Goal: Information Seeking & Learning: Find specific page/section

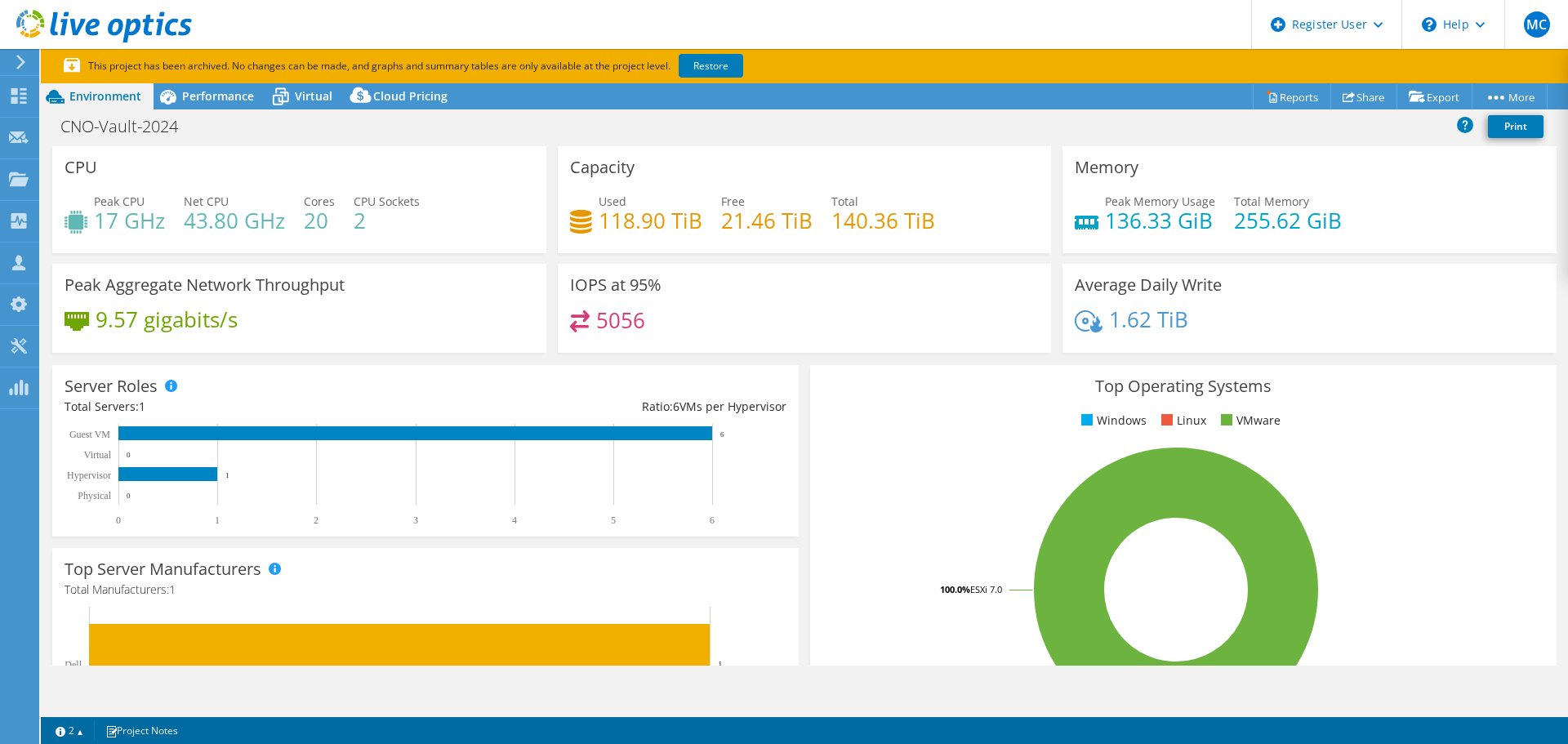
select select "USD"
click at [14, 175] on icon at bounding box center [19, 179] width 20 height 16
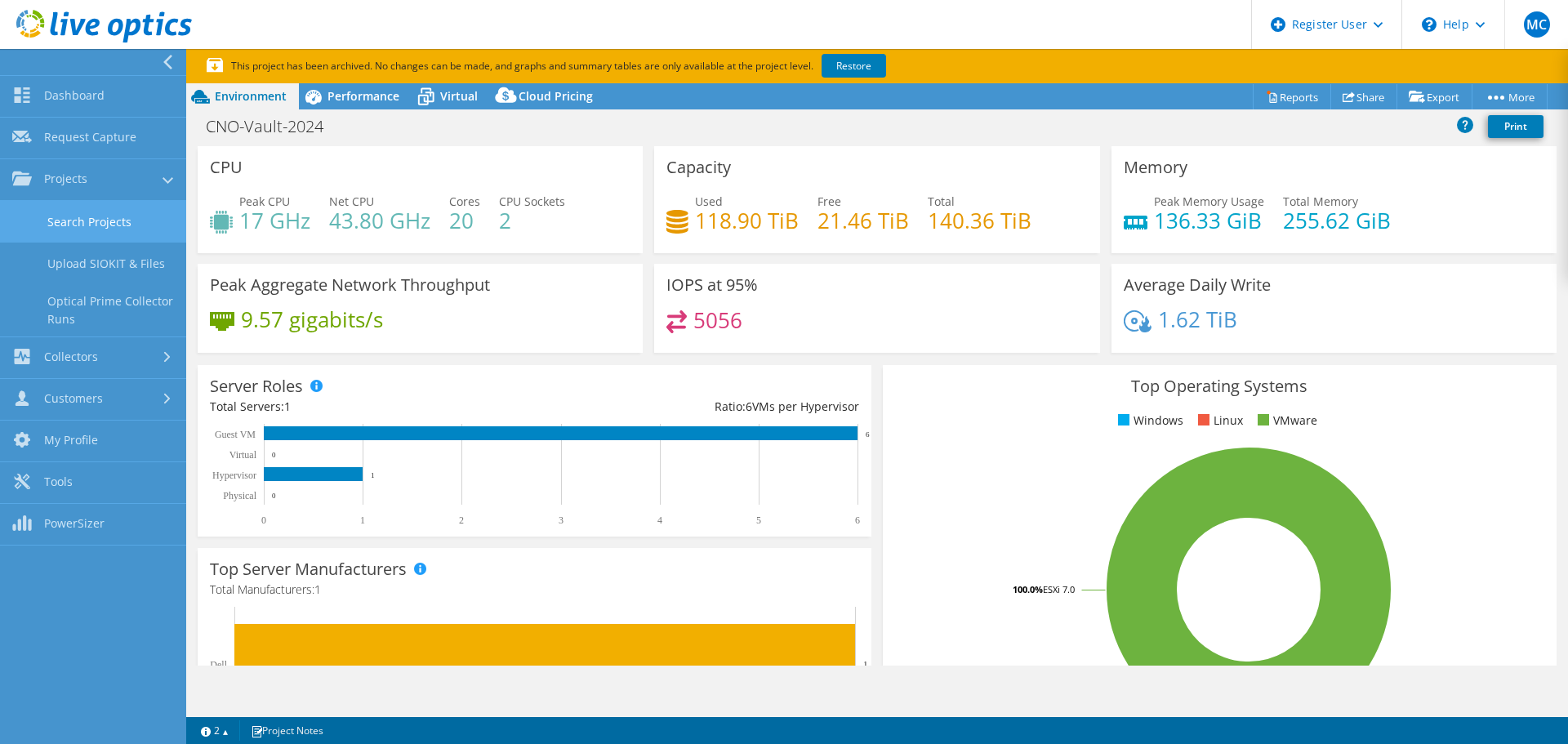
click at [80, 225] on link "Search Projects" at bounding box center [93, 222] width 186 height 41
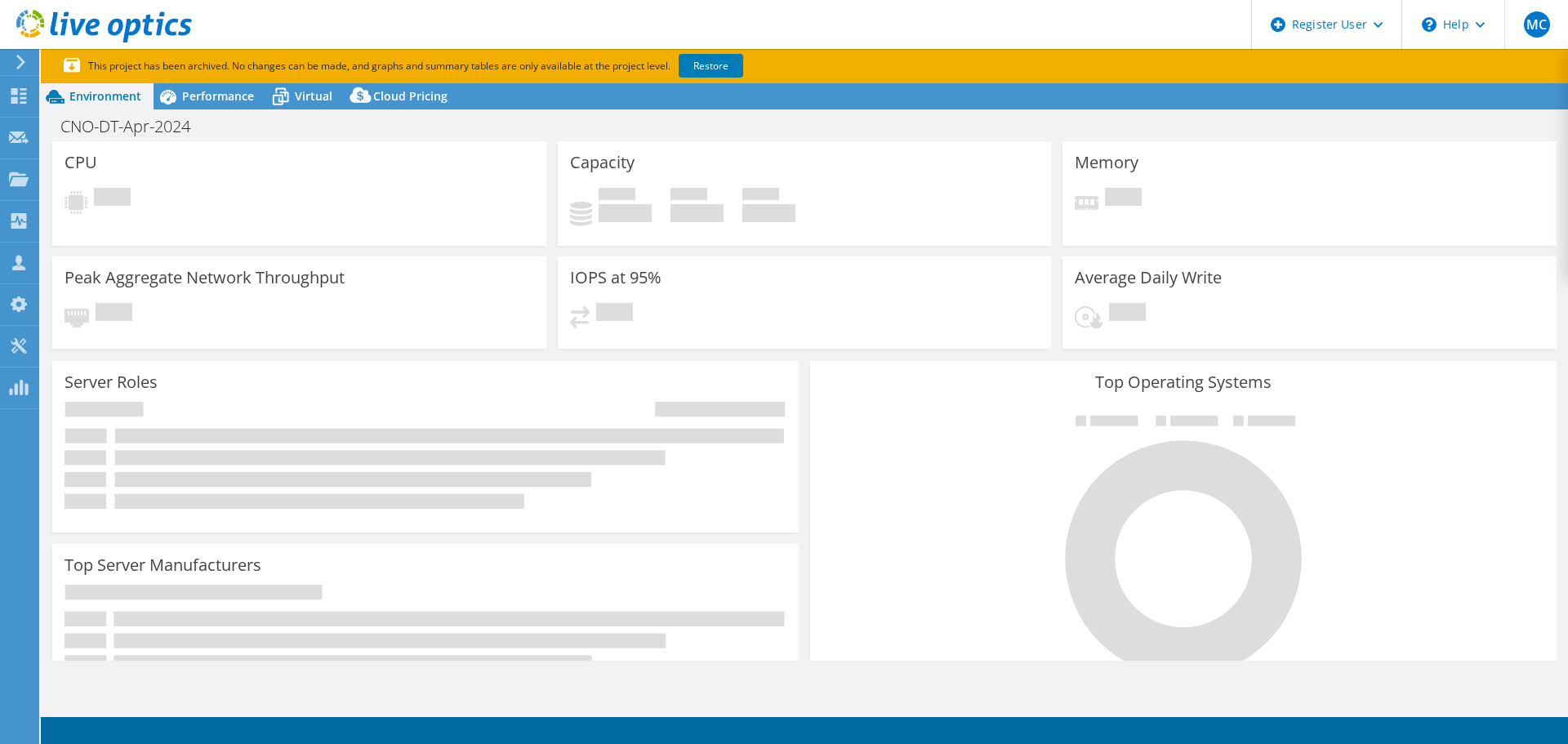
select select "USD"
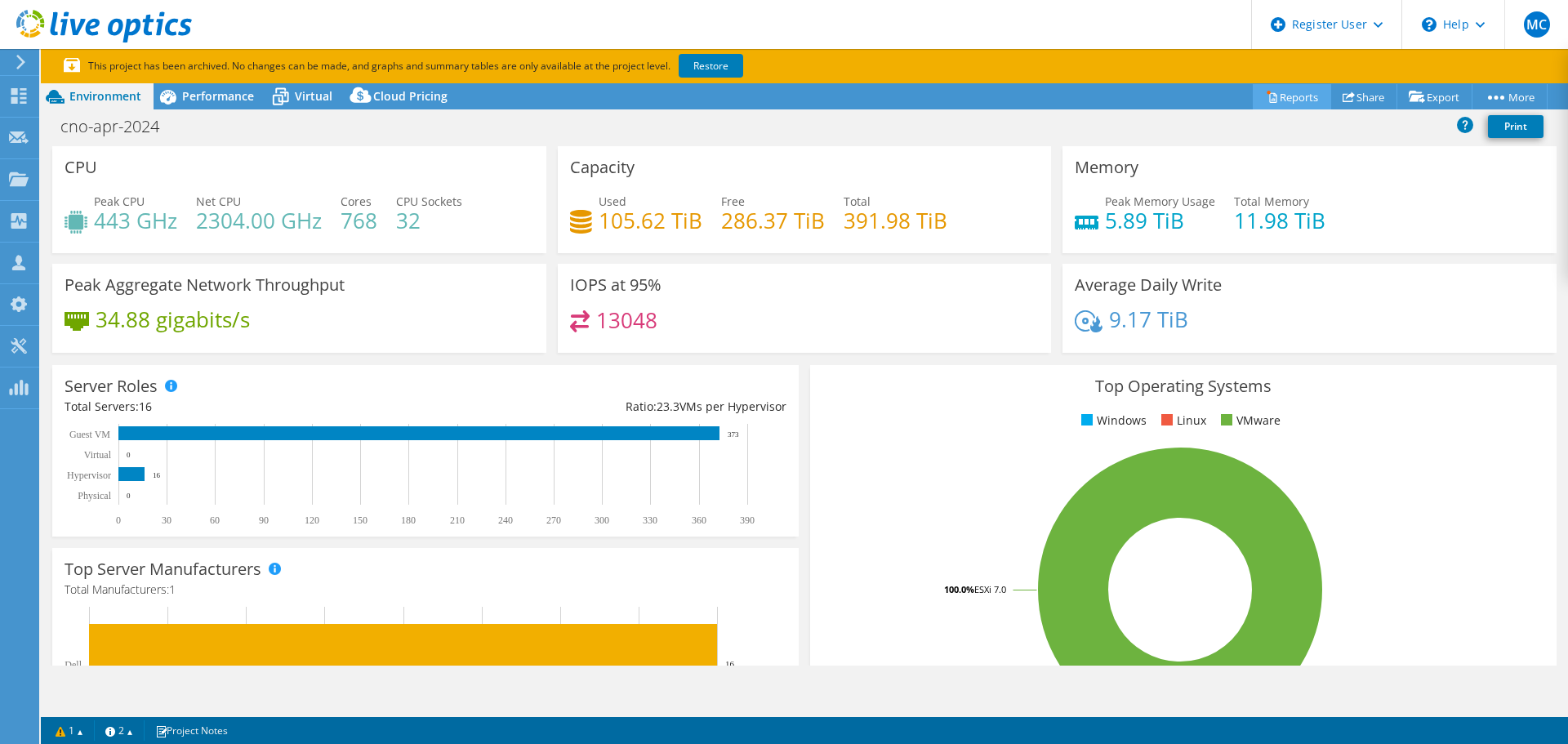
click at [1268, 93] on link "Reports" at bounding box center [1292, 97] width 79 height 26
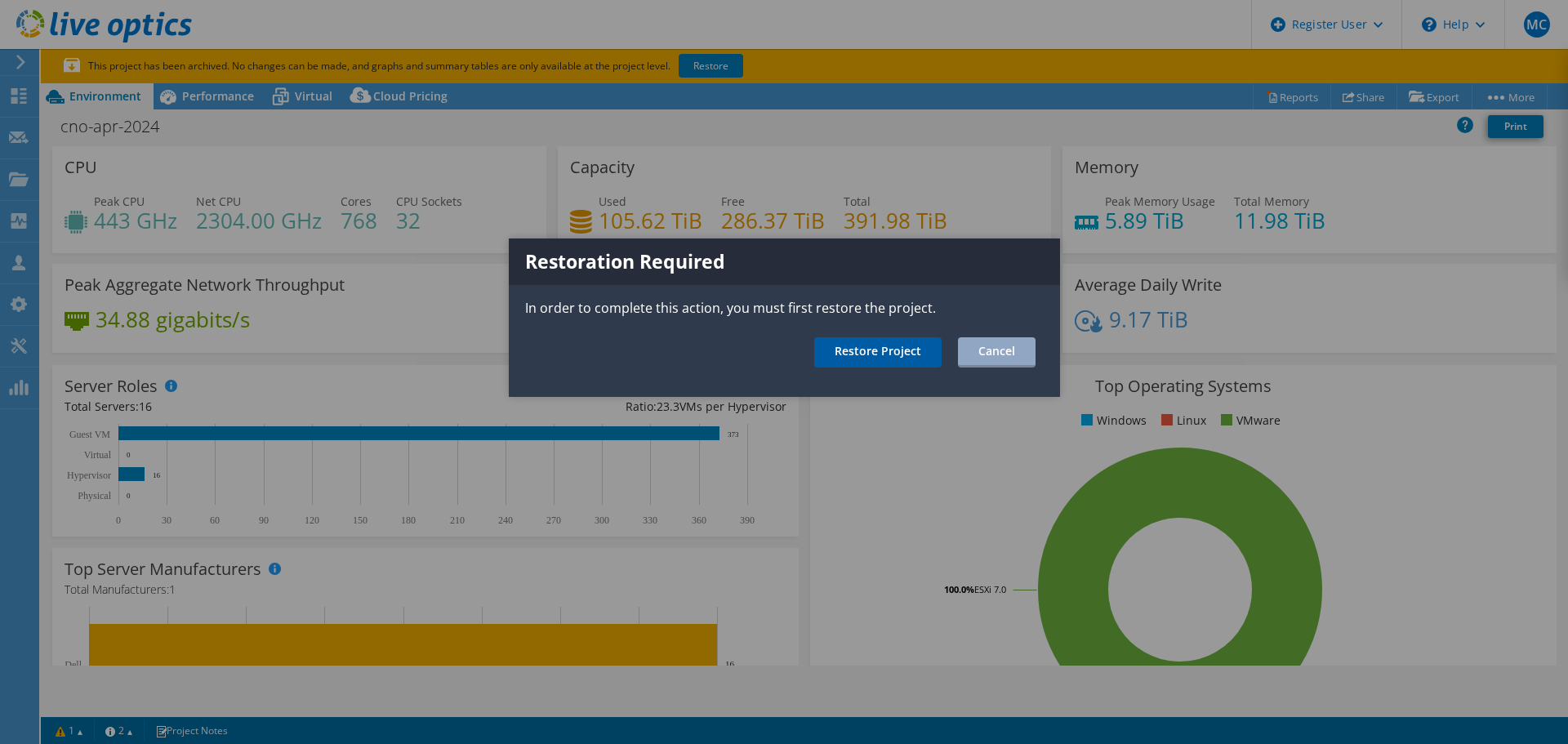
click at [906, 349] on link "Restore Project" at bounding box center [878, 353] width 127 height 31
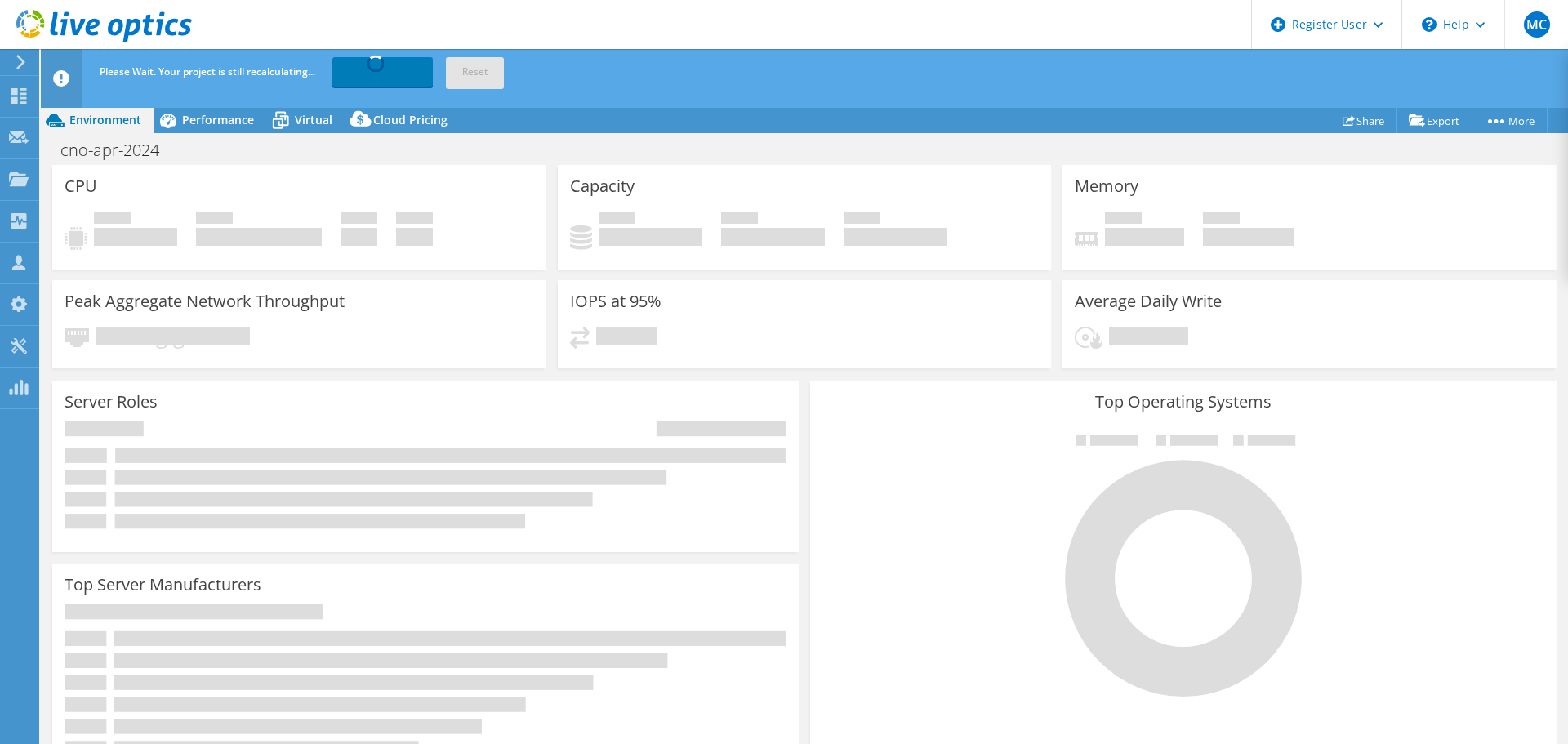
select select "USD"
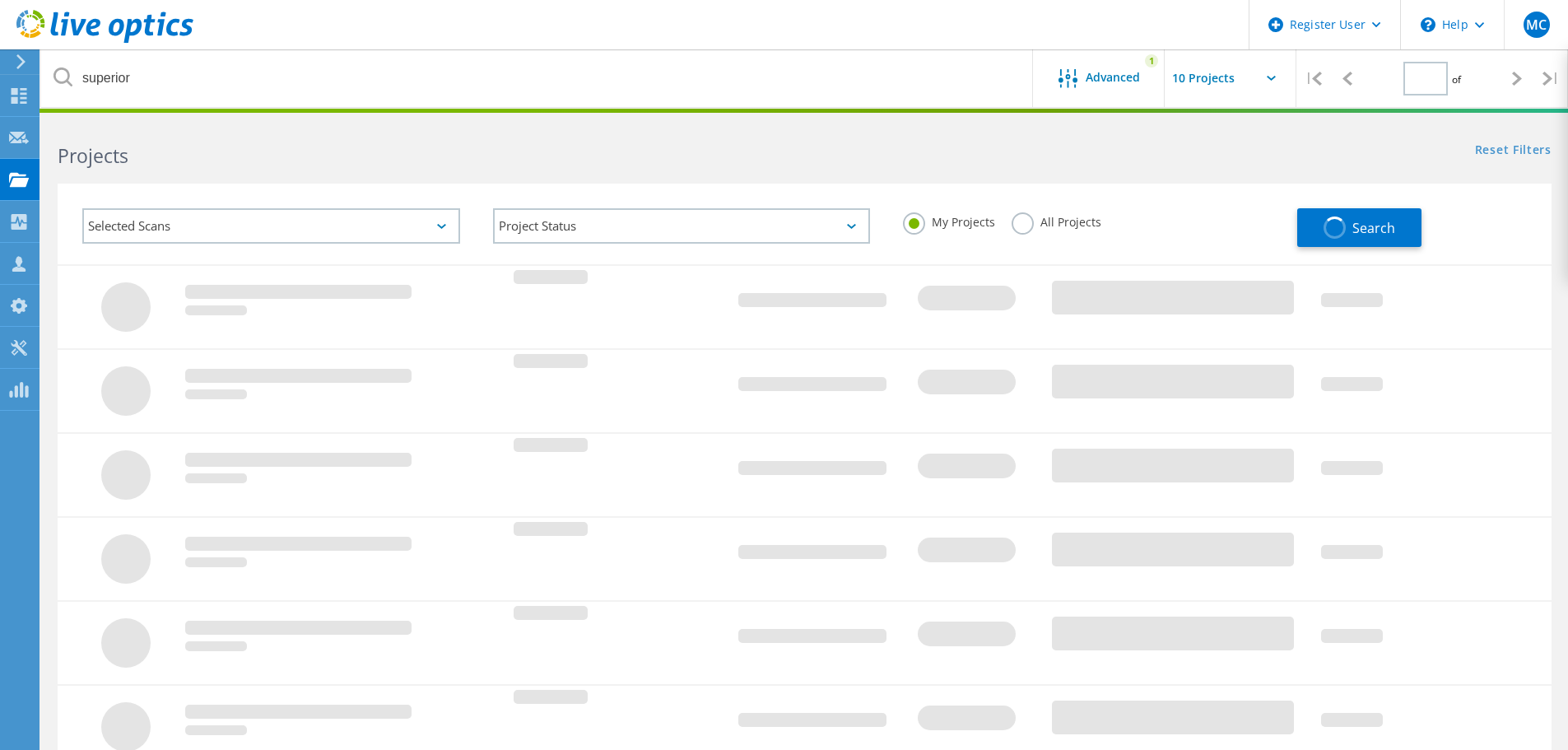
type input "1"
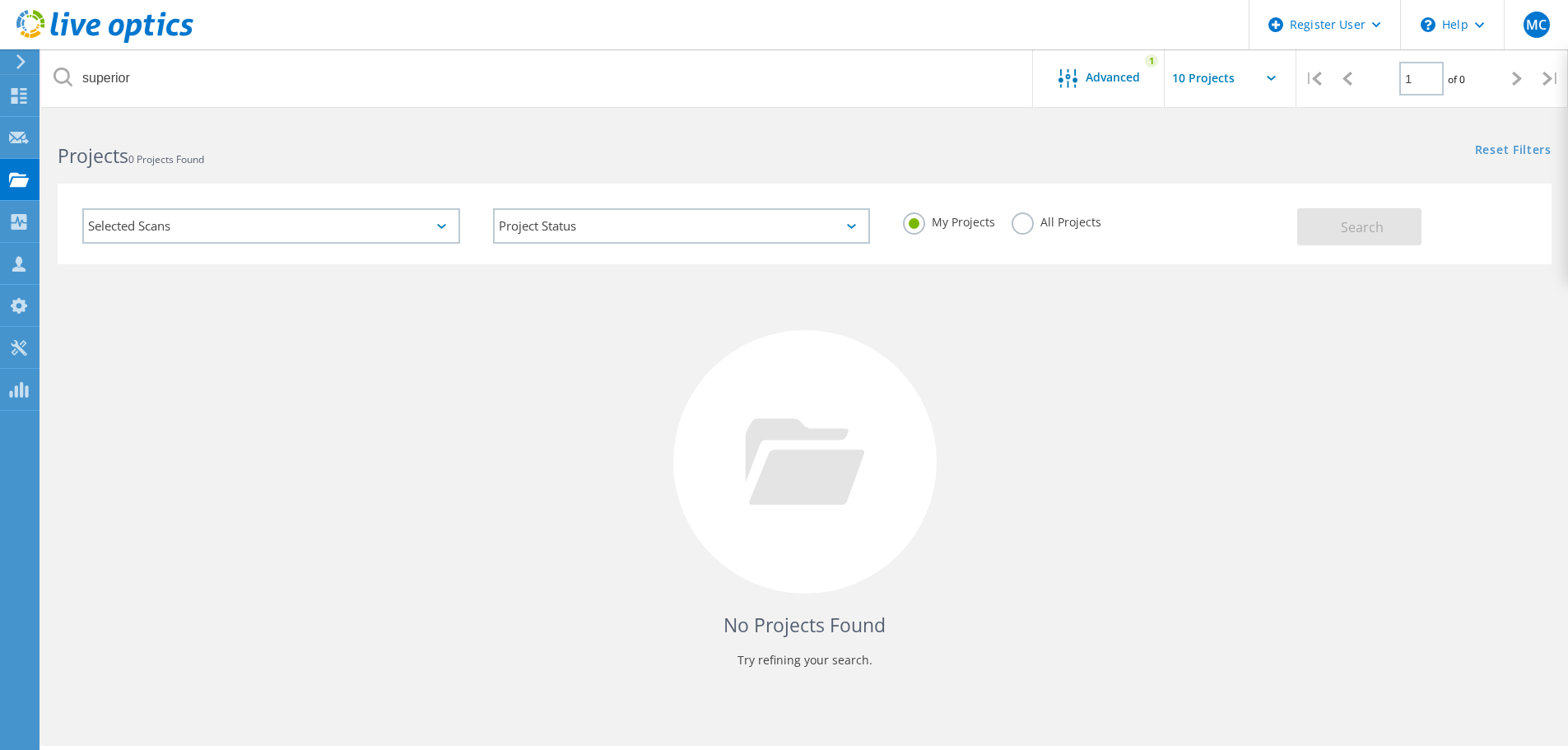
click at [1026, 226] on label "All Projects" at bounding box center [1057, 220] width 90 height 16
click at [0, 0] on input "All Projects" at bounding box center [0, 0] width 0 height 0
click at [1372, 213] on button "Search" at bounding box center [1359, 227] width 124 height 37
click at [374, 226] on div "Selected Scans" at bounding box center [271, 226] width 378 height 35
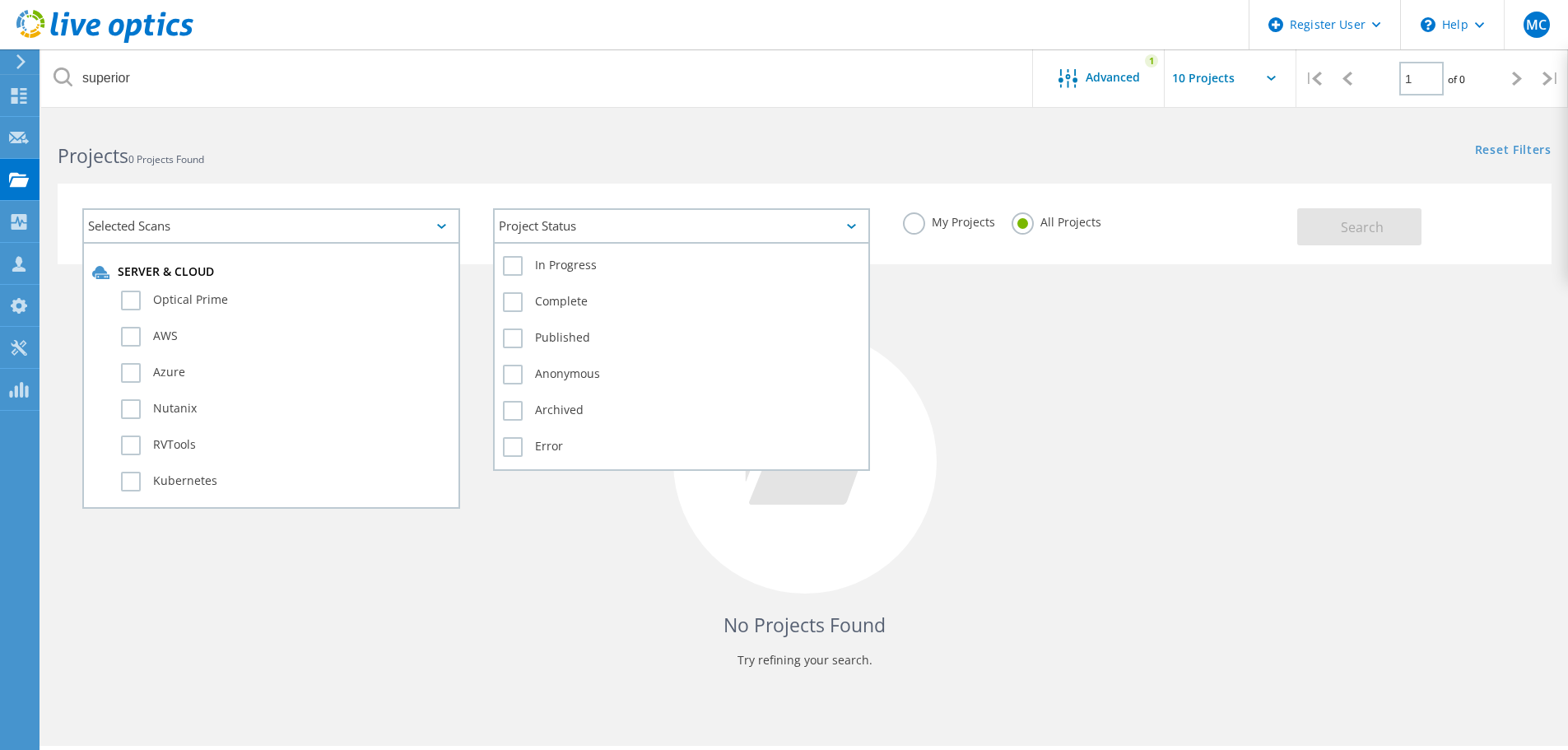
click at [595, 219] on div "Project Status" at bounding box center [681, 226] width 378 height 35
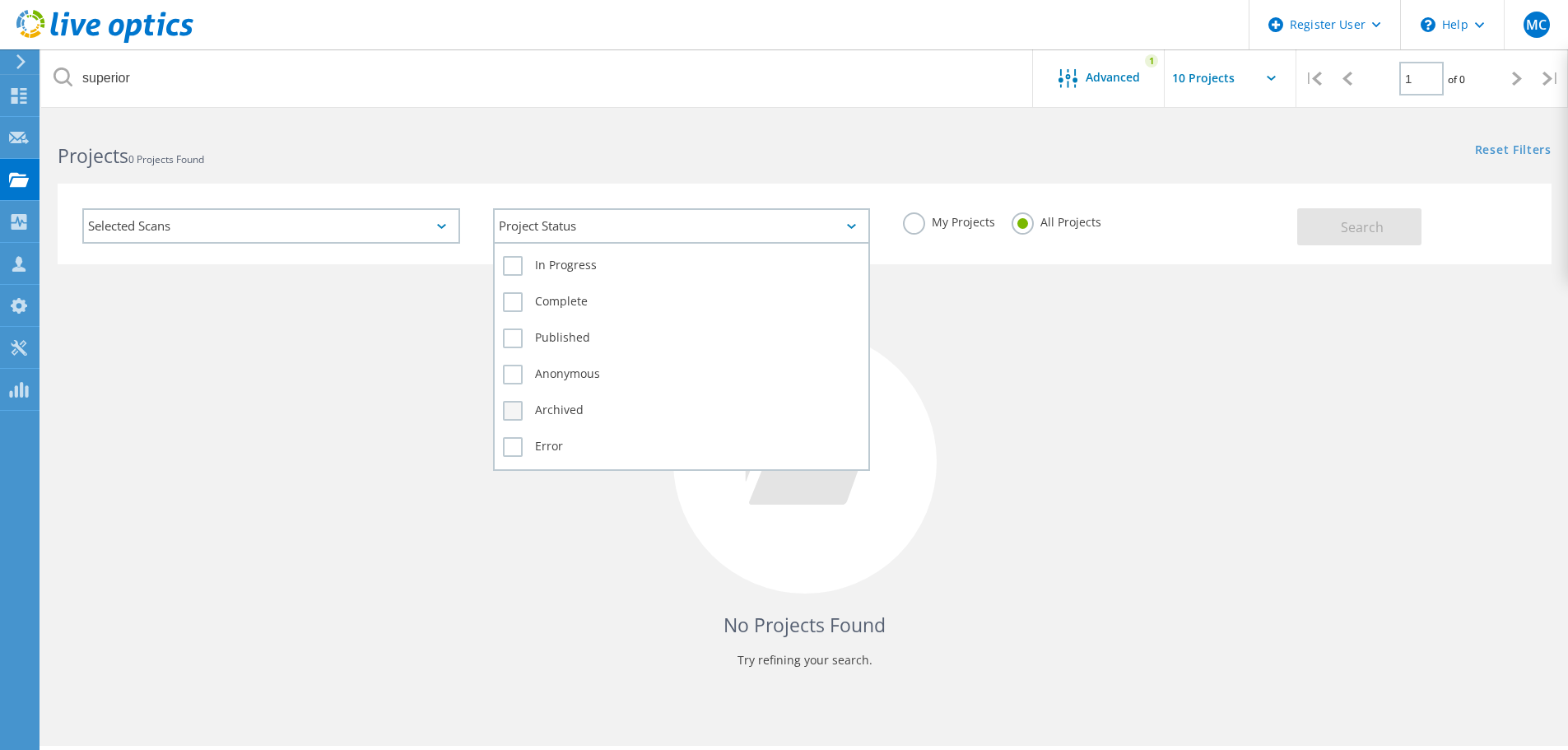
click at [515, 415] on label "Archived" at bounding box center [681, 411] width 358 height 20
click at [0, 0] on input "Archived" at bounding box center [0, 0] width 0 height 0
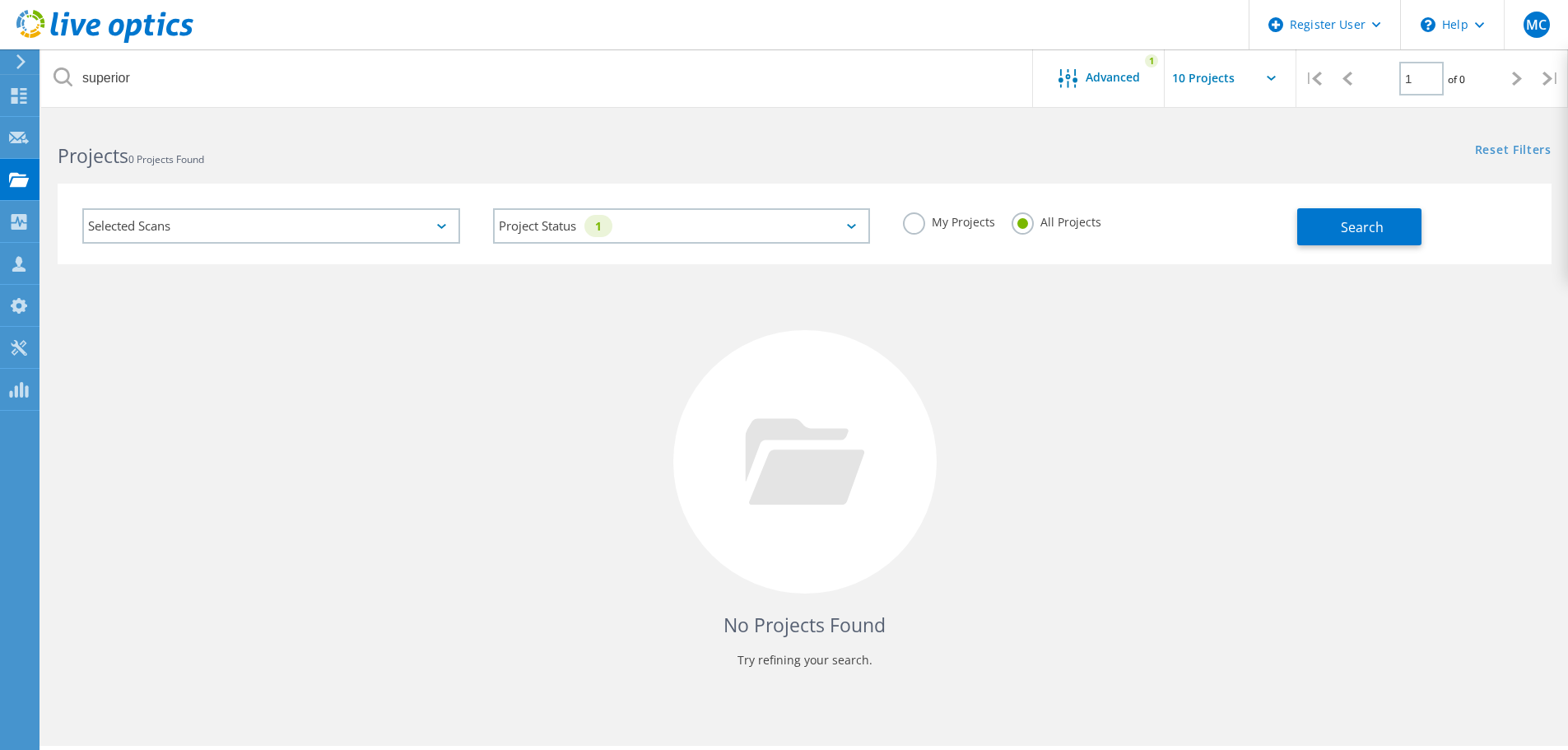
click at [1349, 202] on div "Search" at bounding box center [1420, 219] width 246 height 53
click at [1349, 207] on div "Search" at bounding box center [1420, 219] width 246 height 53
click at [1349, 243] on button "Search" at bounding box center [1359, 227] width 124 height 37
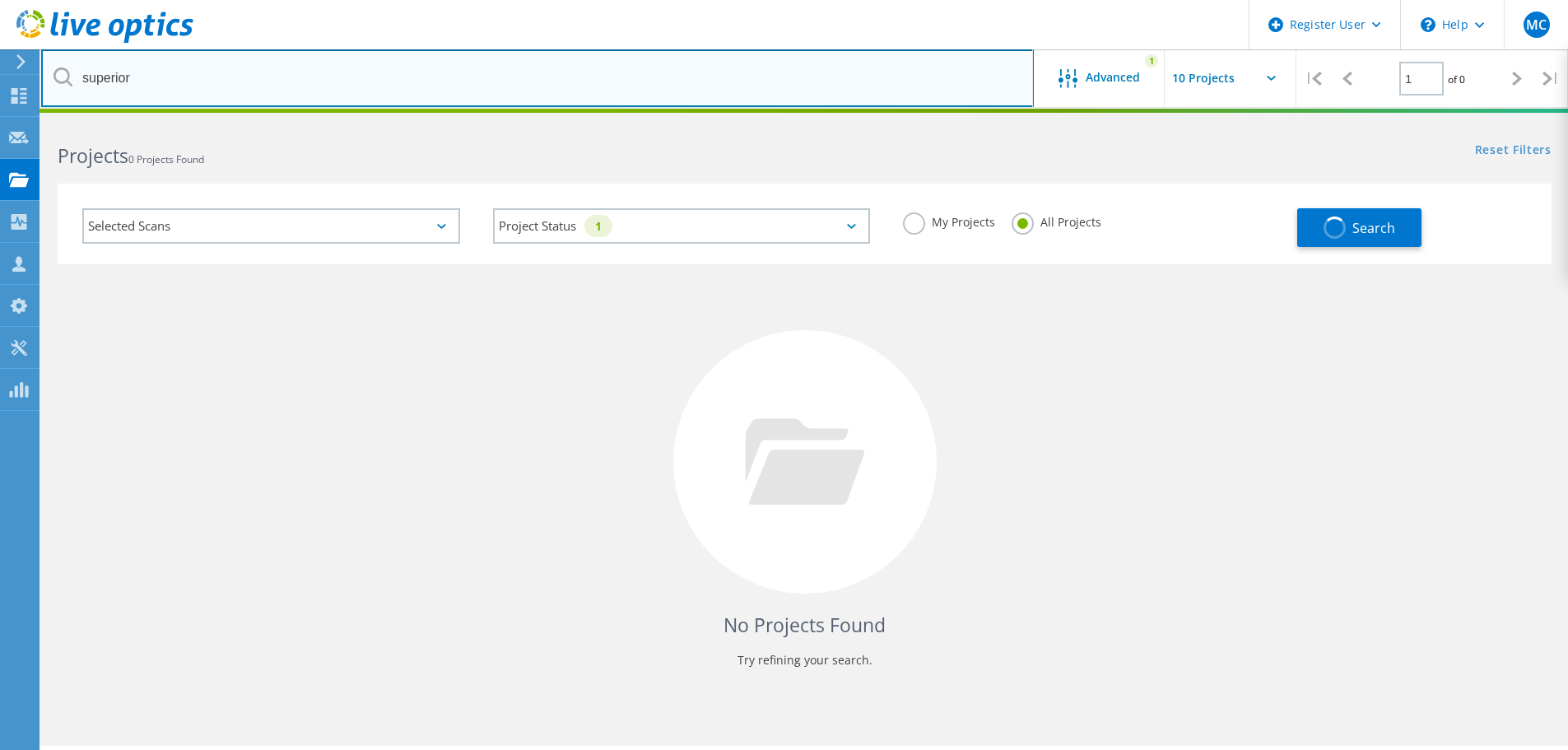
drag, startPoint x: 207, startPoint y: 92, endPoint x: 199, endPoint y: 86, distance: 10.0
click at [203, 91] on input "superior" at bounding box center [537, 78] width 993 height 58
drag, startPoint x: 168, startPoint y: 82, endPoint x: 47, endPoint y: 88, distance: 121.1
click at [47, 88] on input "superior" at bounding box center [537, 78] width 993 height 58
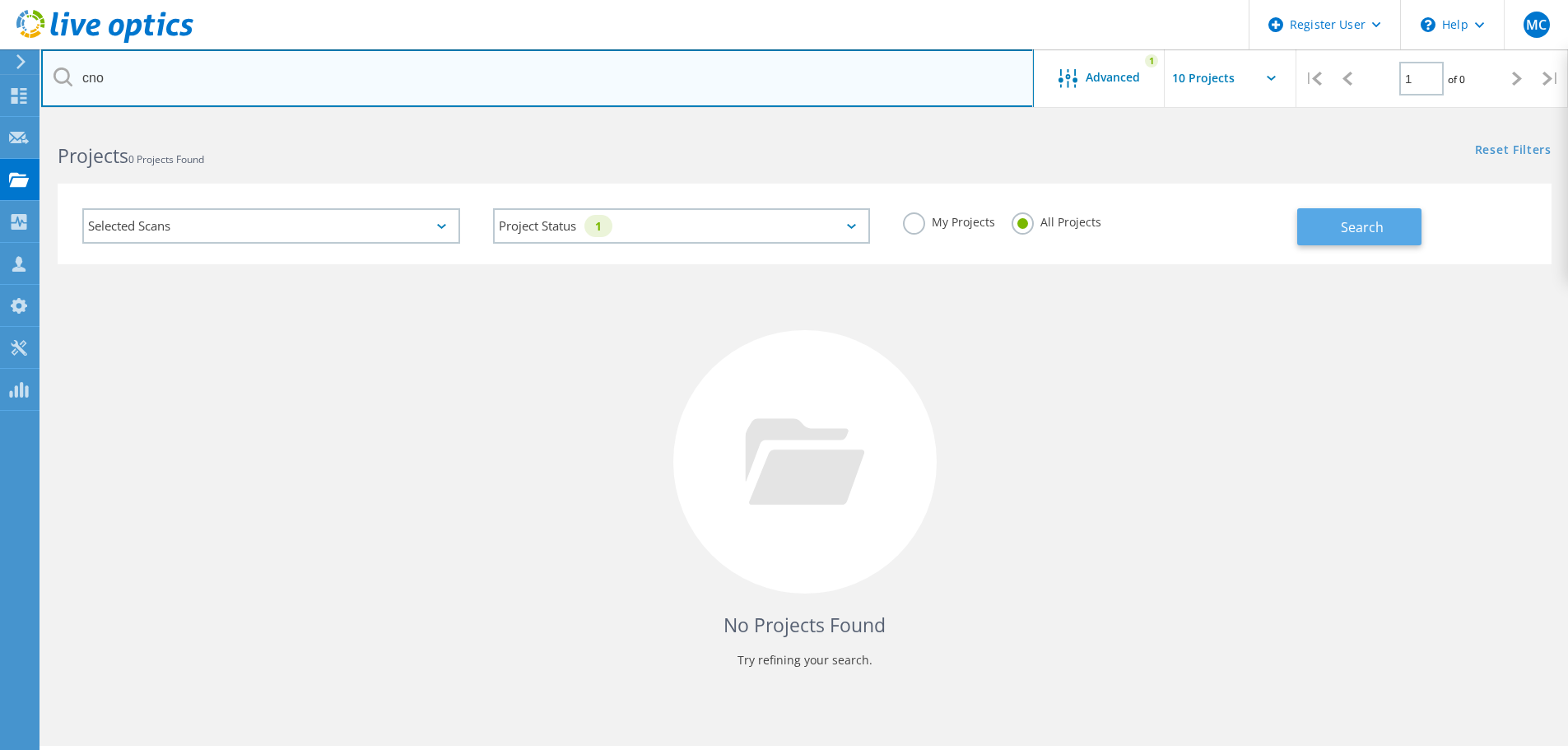
type input "cno"
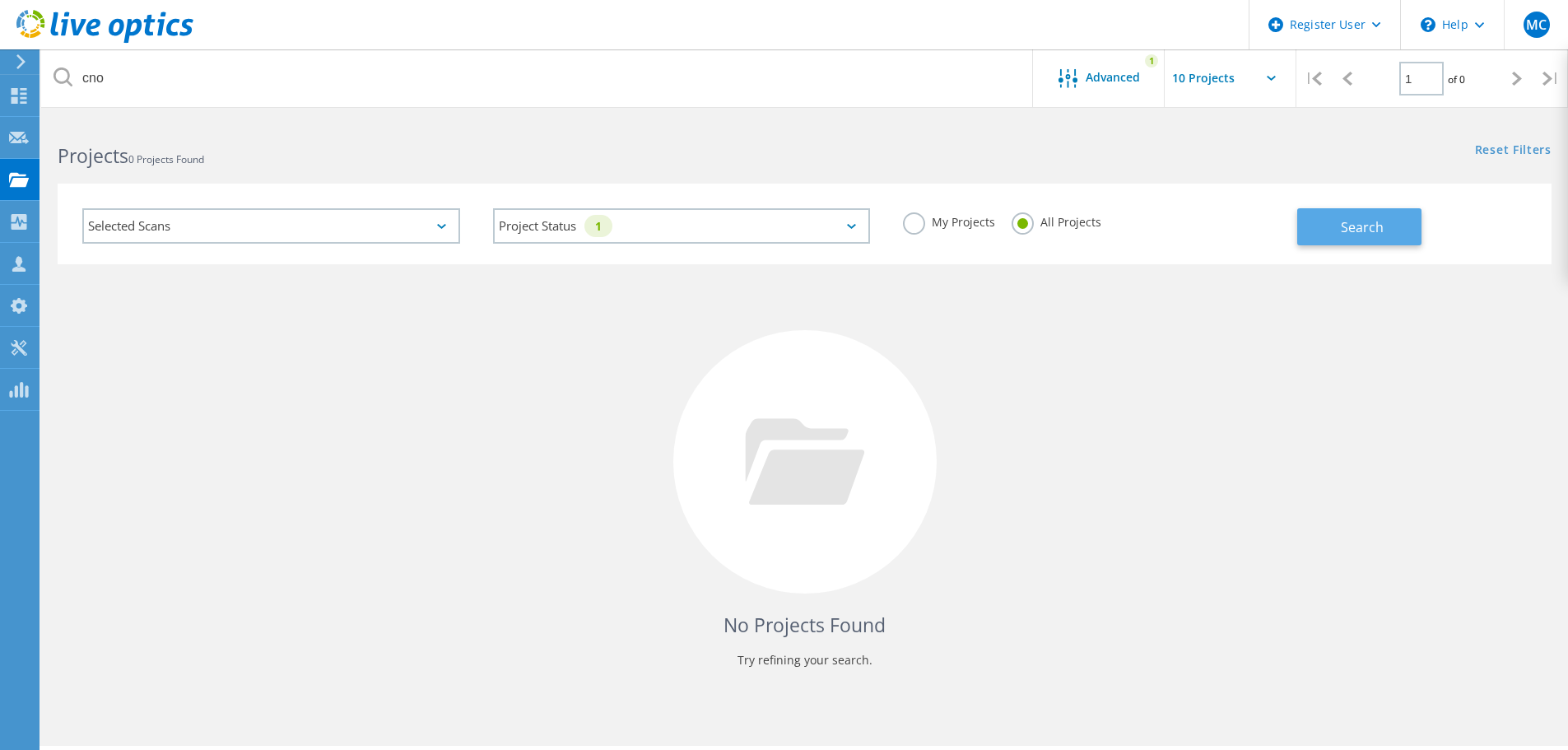
click at [1362, 217] on button "Search" at bounding box center [1359, 227] width 124 height 37
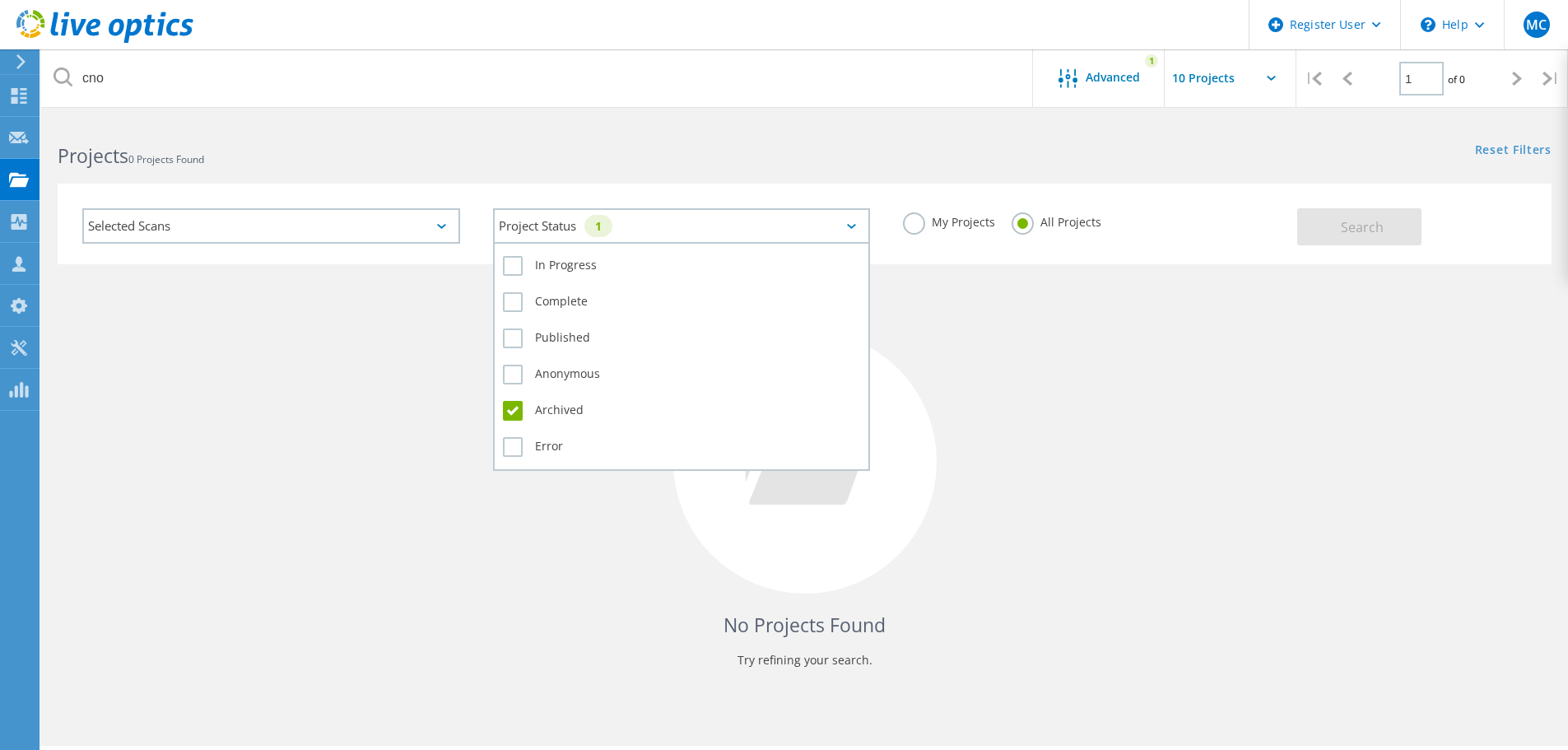
click at [840, 219] on div "Project Status 1" at bounding box center [681, 226] width 378 height 35
click at [512, 414] on label "Archived" at bounding box center [681, 411] width 358 height 20
click at [0, 0] on input "Archived" at bounding box center [0, 0] width 0 height 0
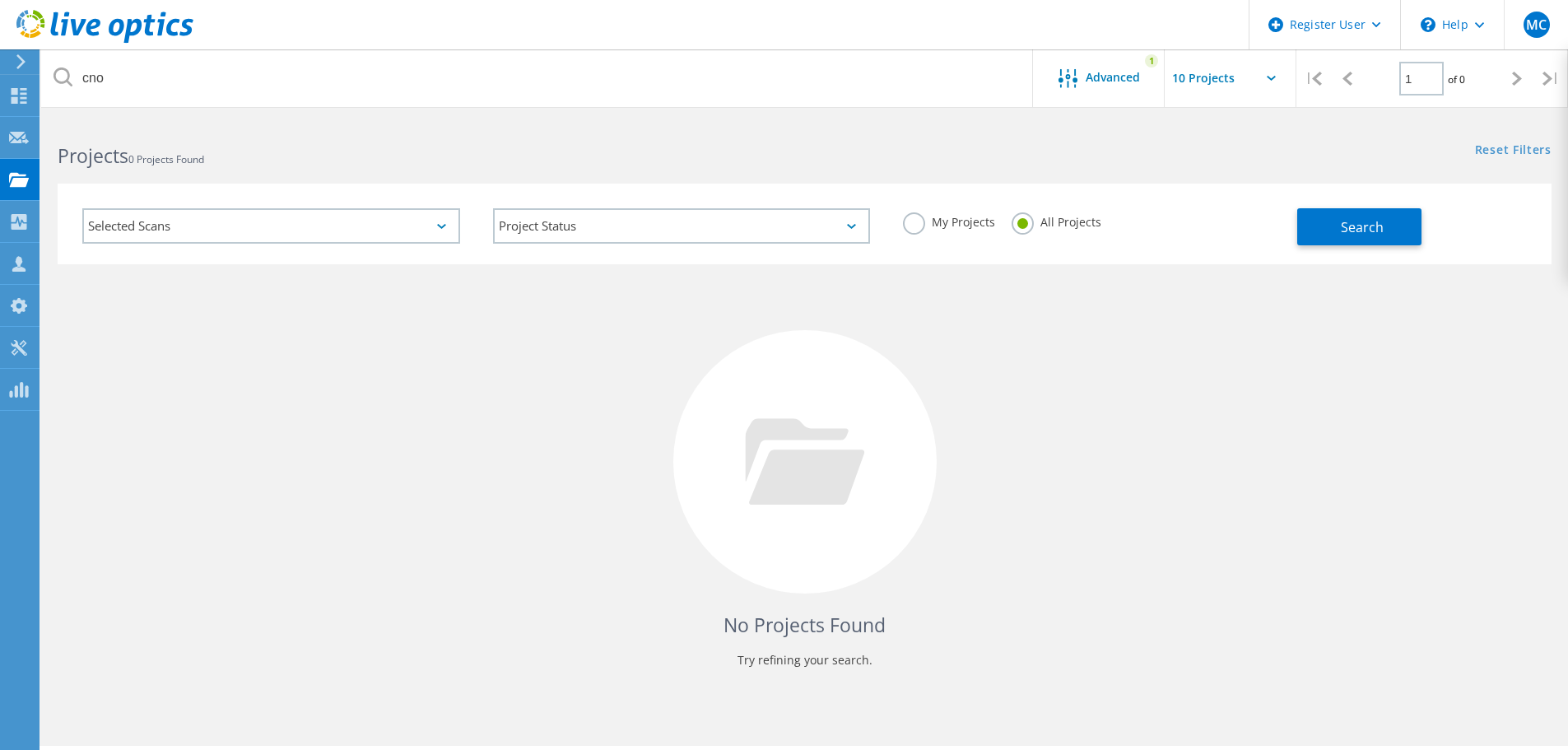
click at [365, 216] on div "Selected Scans" at bounding box center [271, 226] width 378 height 35
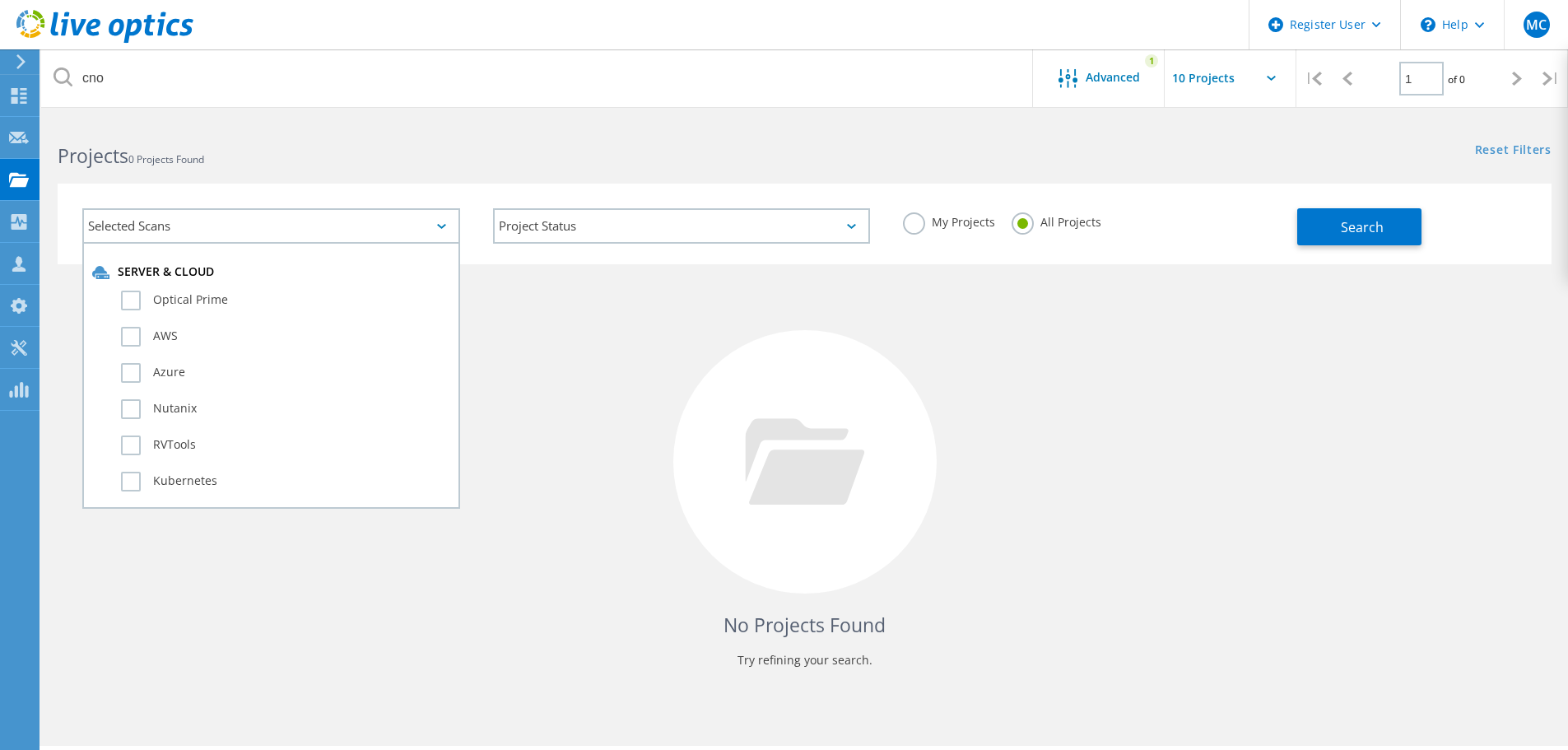
click at [393, 150] on h2 "Projects 0 Projects Found" at bounding box center [422, 156] width 730 height 28
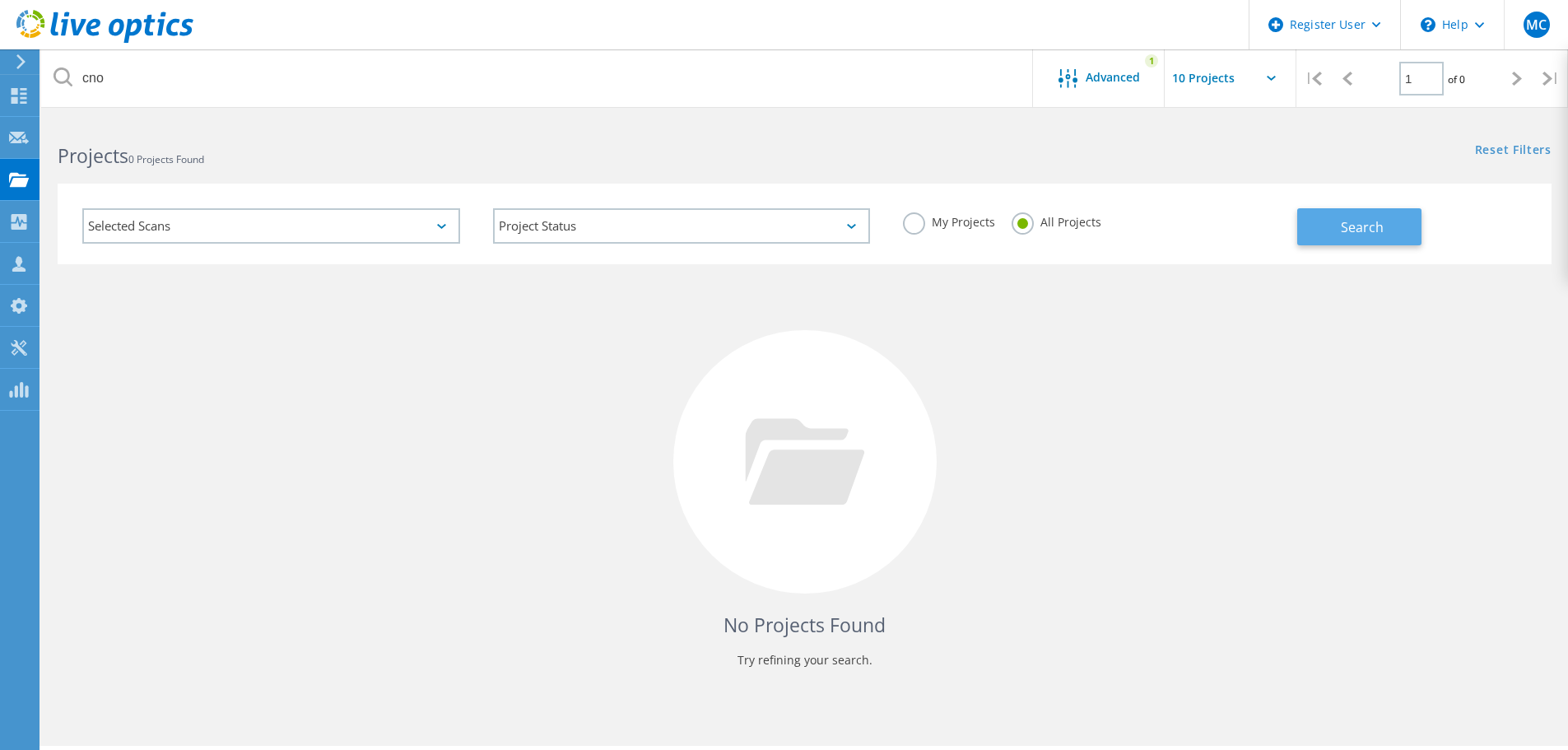
click at [1339, 224] on button "Search" at bounding box center [1359, 227] width 124 height 37
click at [1208, 81] on input "text" at bounding box center [1246, 78] width 164 height 58
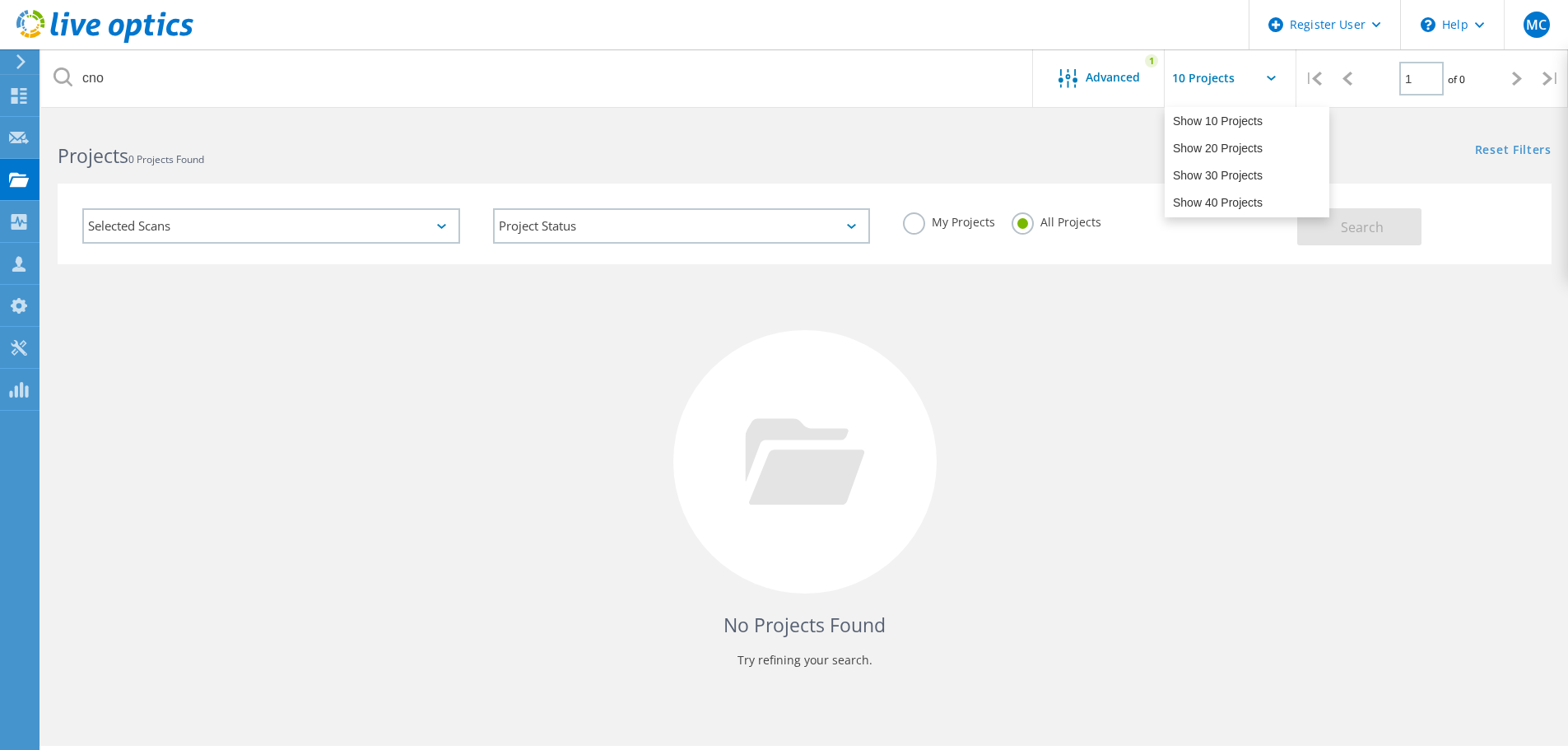
click at [1220, 532] on div "No Projects Found Try refining your search." at bounding box center [804, 477] width 1494 height 425
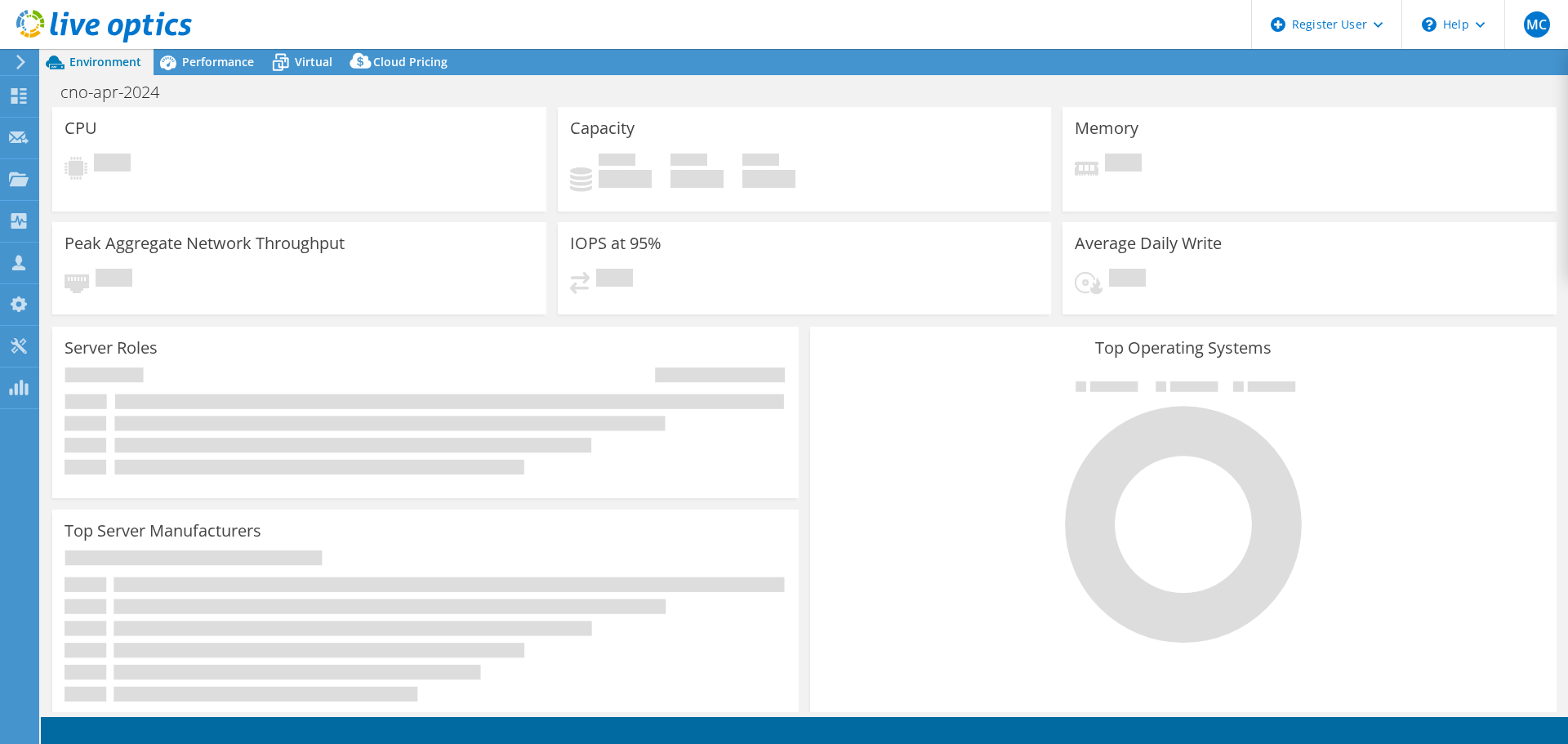
select select "USD"
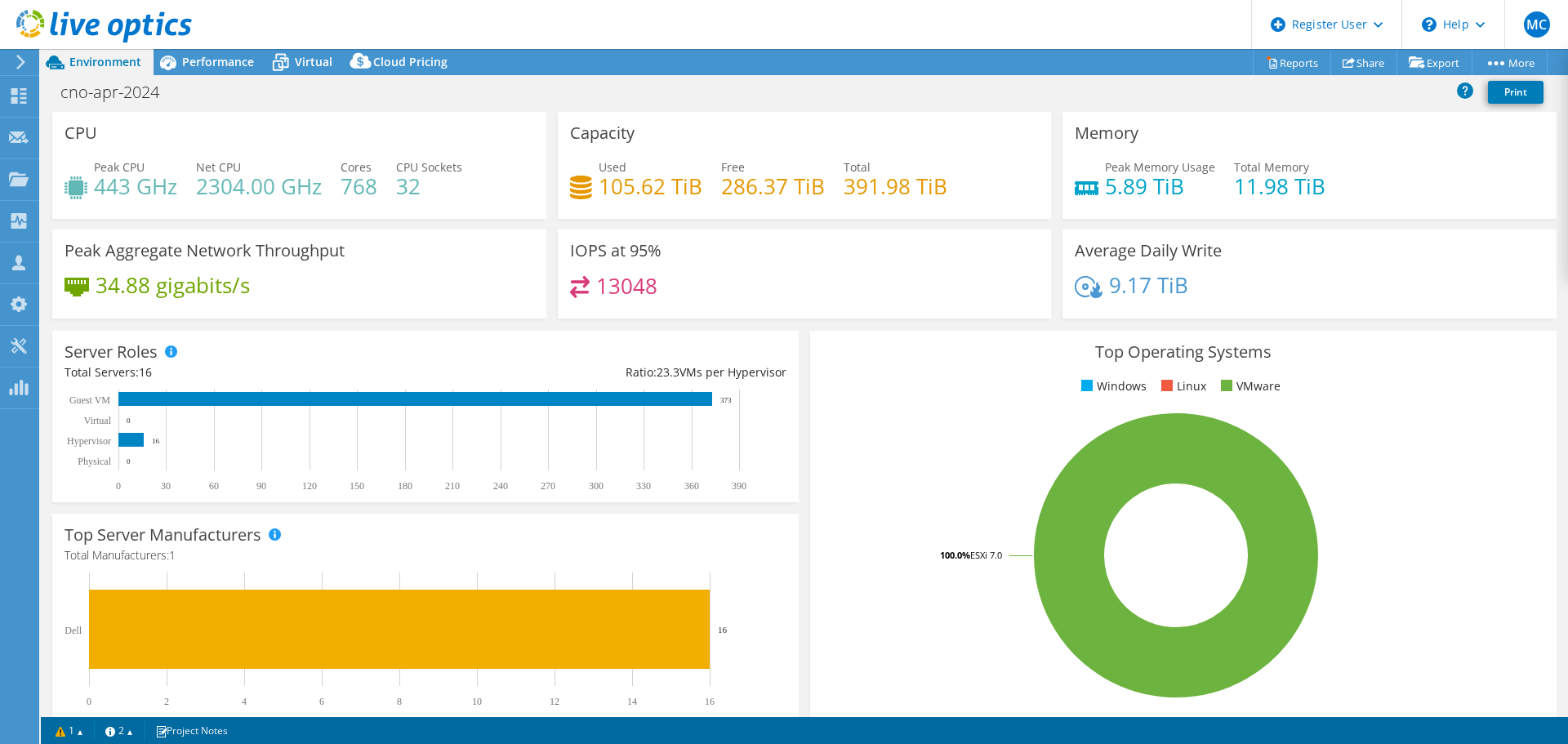
click at [904, 533] on rect at bounding box center [1176, 554] width 707 height 286
click at [880, 496] on rect at bounding box center [1176, 554] width 707 height 286
